Goal: Task Accomplishment & Management: Manage account settings

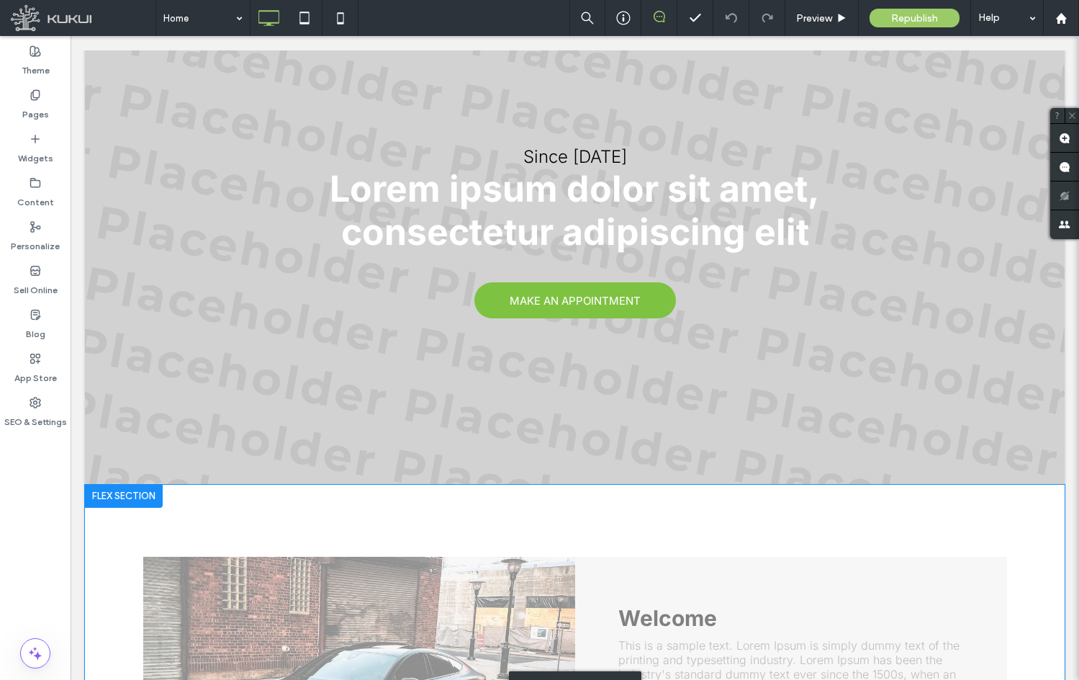
scroll to position [144, 0]
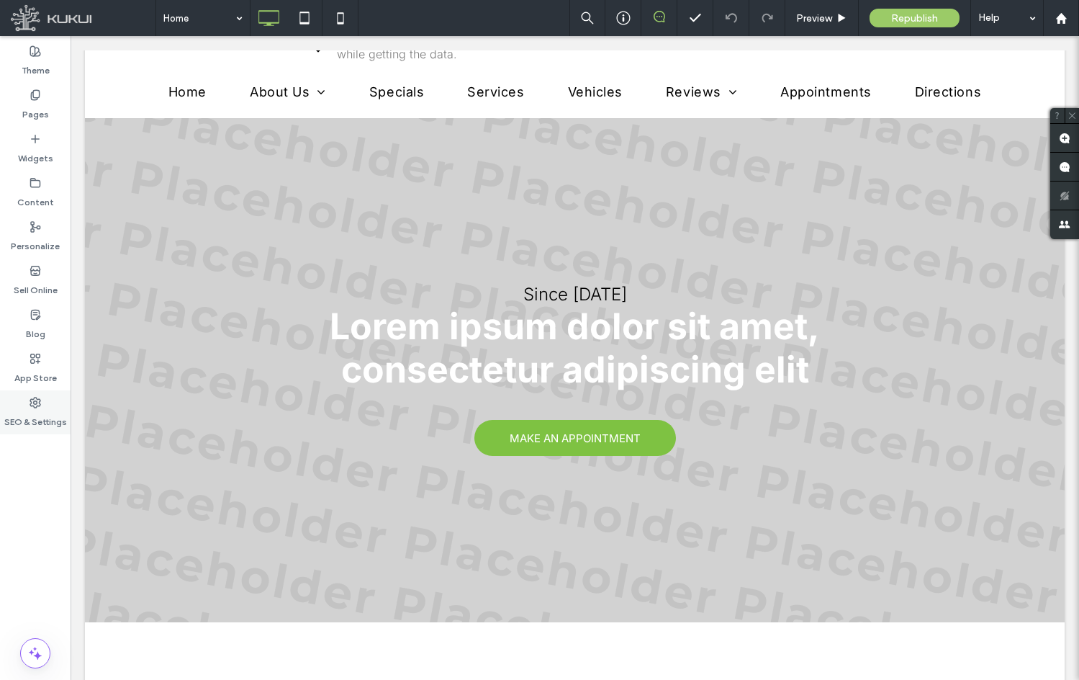
click at [56, 397] on div "SEO & Settings" at bounding box center [35, 412] width 71 height 44
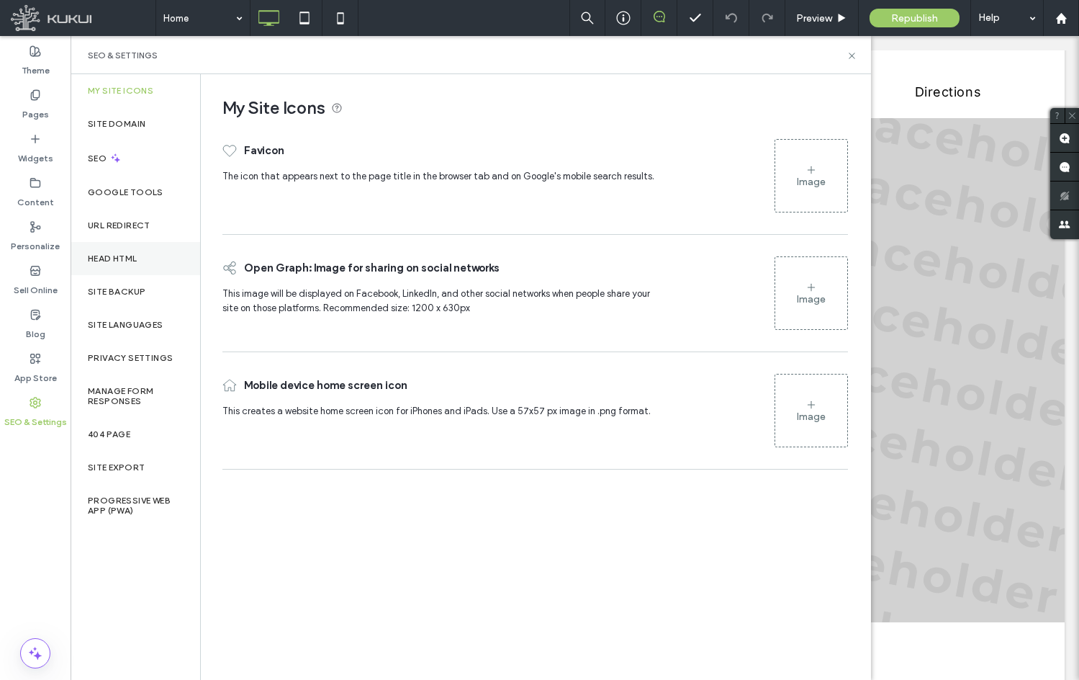
click at [145, 266] on div "Head HTML" at bounding box center [136, 258] width 130 height 33
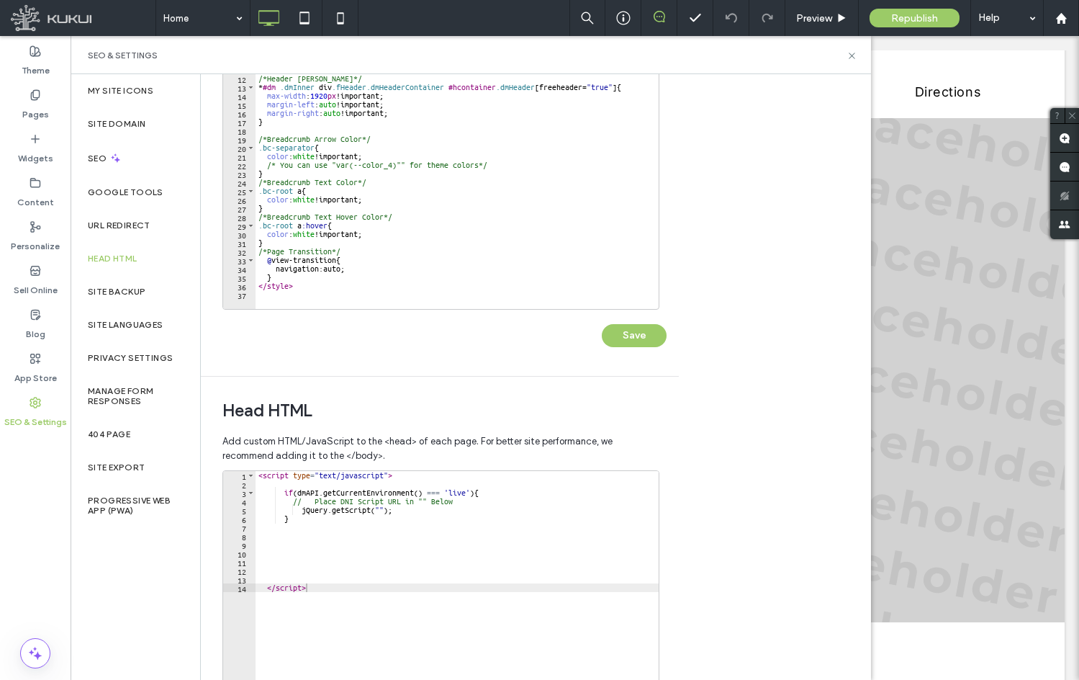
scroll to position [307, 0]
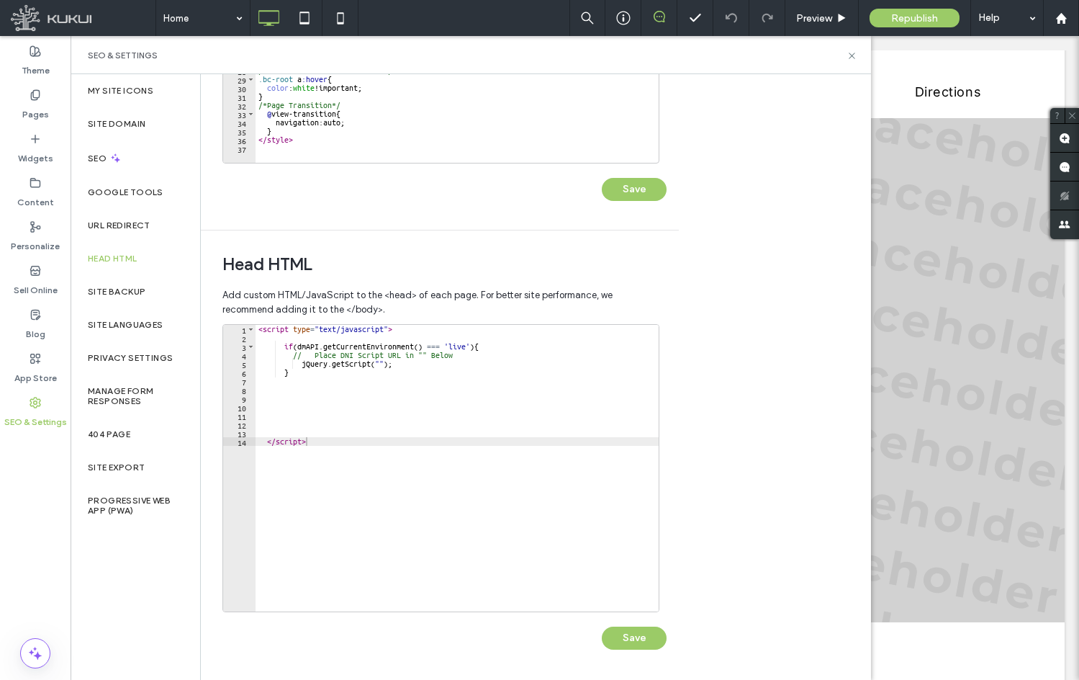
click at [269, 395] on div "< script type = "text/javascript" > if ( dmAPI . getCurrentEnvironment ( ) === …" at bounding box center [457, 477] width 403 height 304
click at [353, 452] on div "< script type = "text/javascript" > if ( dmAPI . getCurrentEnvironment ( ) === …" at bounding box center [457, 477] width 403 height 304
type textarea "*********"
paste textarea "Cursor at row 26"
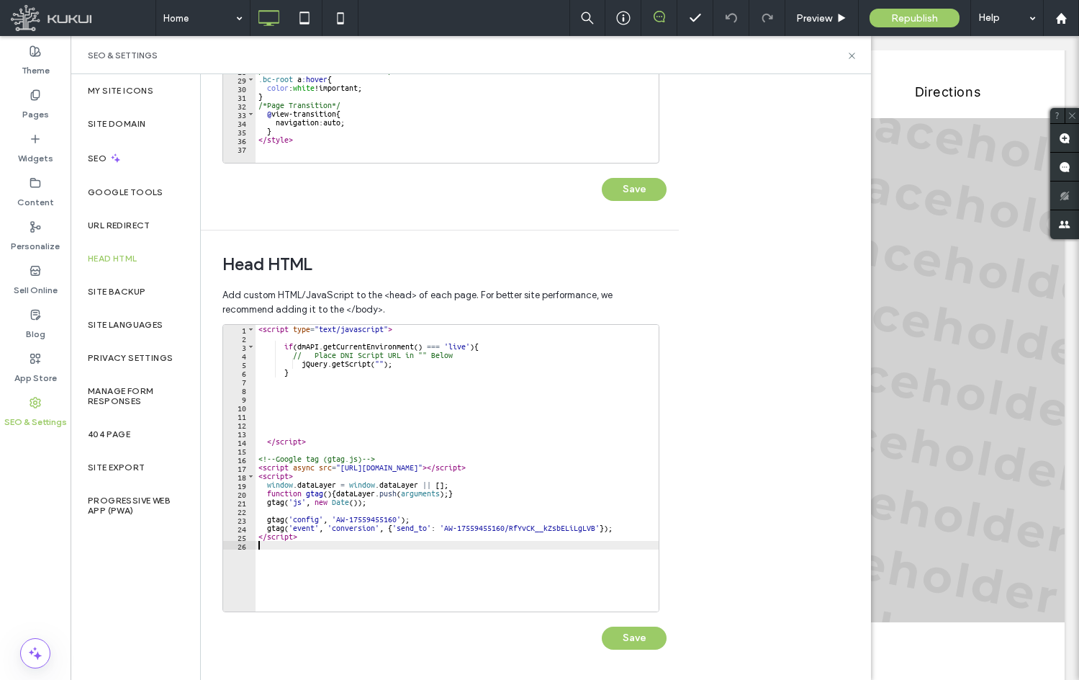
click at [603, 620] on div "Save" at bounding box center [444, 630] width 444 height 37
click at [628, 628] on button "Save" at bounding box center [634, 637] width 65 height 23
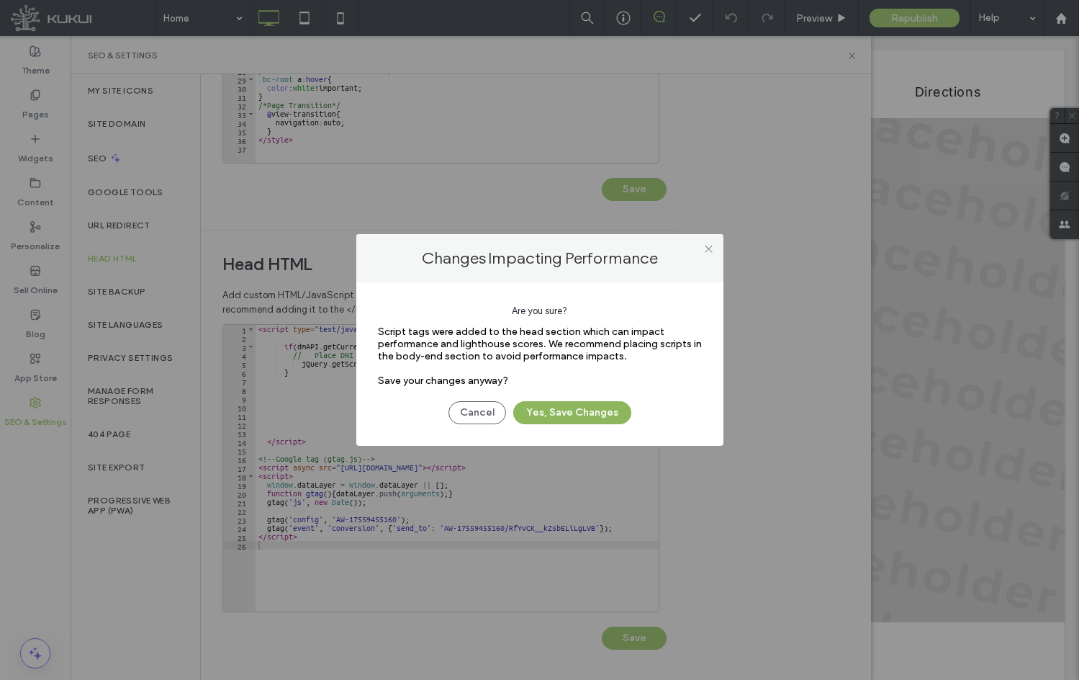
click at [584, 401] on button "Yes, Save Changes" at bounding box center [572, 412] width 118 height 23
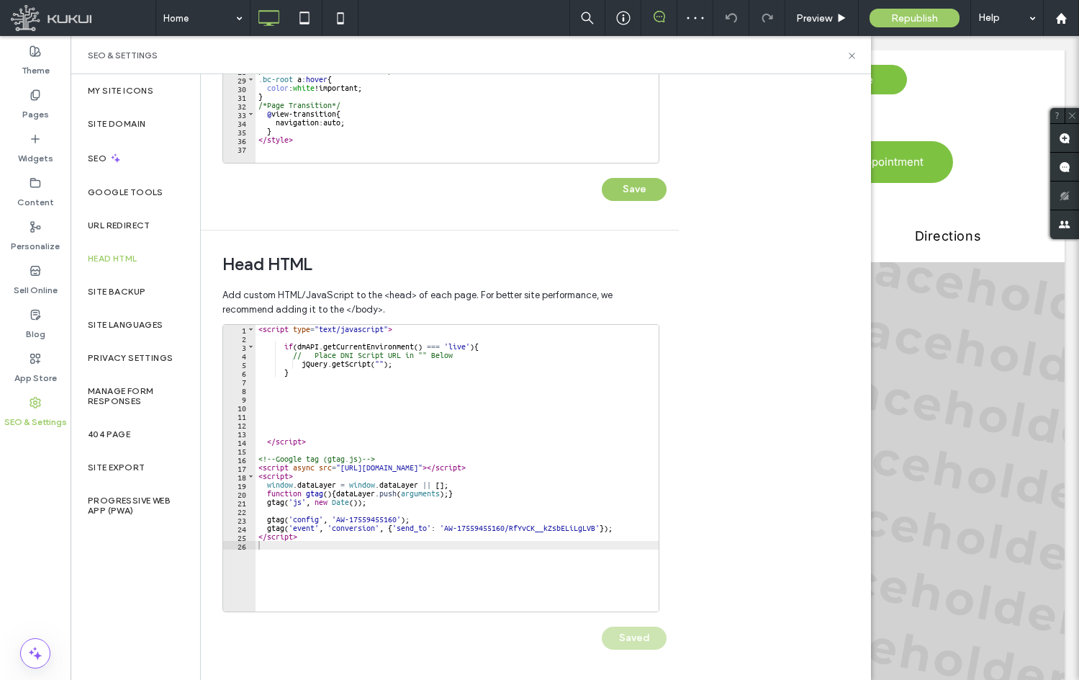
scroll to position [0, 0]
